Goal: Obtain resource: Obtain resource

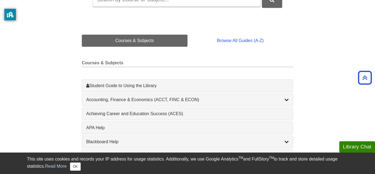
scroll to position [106, 0]
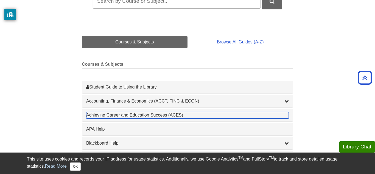
click at [117, 117] on div "Achieving Career and Education Success (ACES) , 1 guides" at bounding box center [187, 115] width 203 height 7
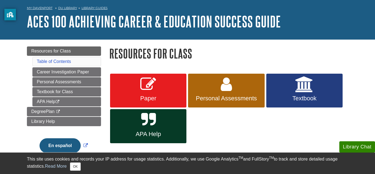
scroll to position [21, 0]
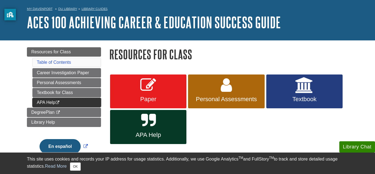
click at [69, 101] on link "APA Help This link opens in a new window" at bounding box center [66, 102] width 69 height 9
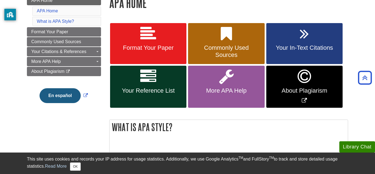
scroll to position [87, 0]
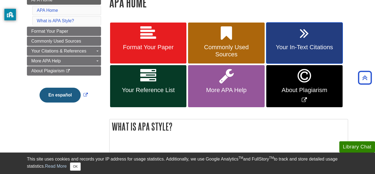
click at [314, 35] on link "Your In-Text Citations" at bounding box center [304, 43] width 76 height 41
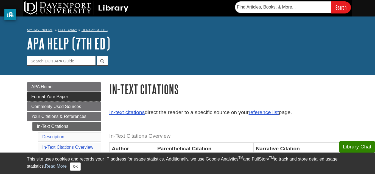
click at [86, 97] on link "Format Your Paper" at bounding box center [64, 96] width 74 height 9
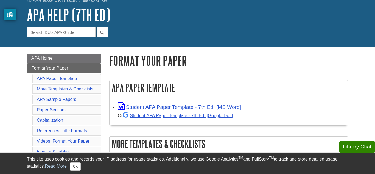
scroll to position [32, 0]
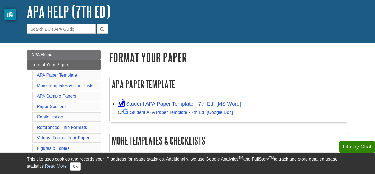
click at [190, 99] on div "Student APA Paper Template - 7th Ed. [MS Word] Or Student APA Paper Template - …" at bounding box center [231, 107] width 227 height 17
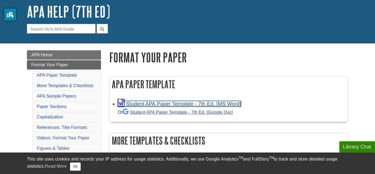
click at [175, 104] on link "Student APA Paper Template - 7th Ed. [MS Word]" at bounding box center [179, 104] width 123 height 6
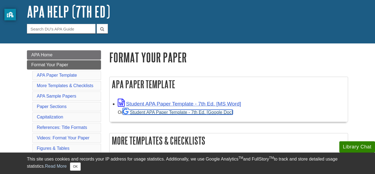
click at [192, 113] on link "Student APA Paper Template - 7th Ed. [Google Doc]" at bounding box center [178, 112] width 110 height 5
